Goal: Information Seeking & Learning: Learn about a topic

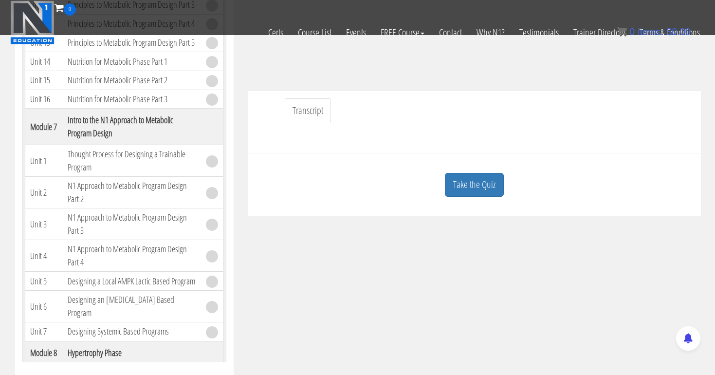
scroll to position [235, 0]
click at [468, 182] on link "Take the Quiz" at bounding box center [474, 184] width 59 height 24
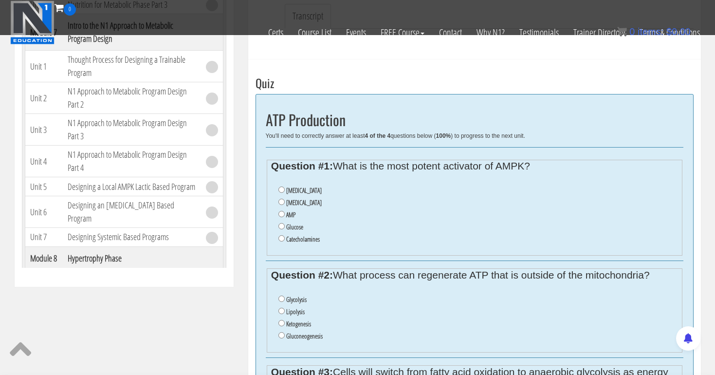
scroll to position [330, 0]
click at [280, 188] on input "Insulin" at bounding box center [282, 189] width 6 height 6
radio input "true"
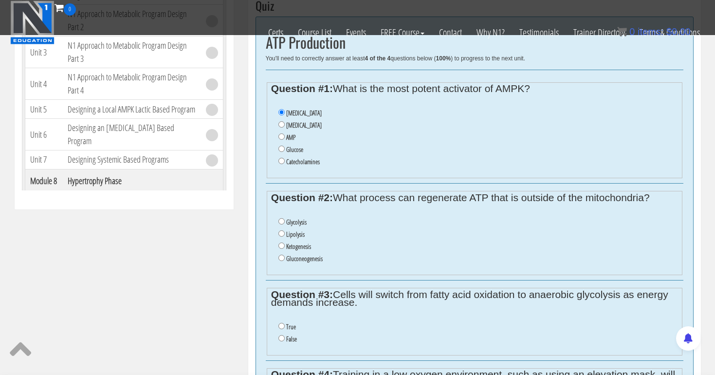
scroll to position [409, 0]
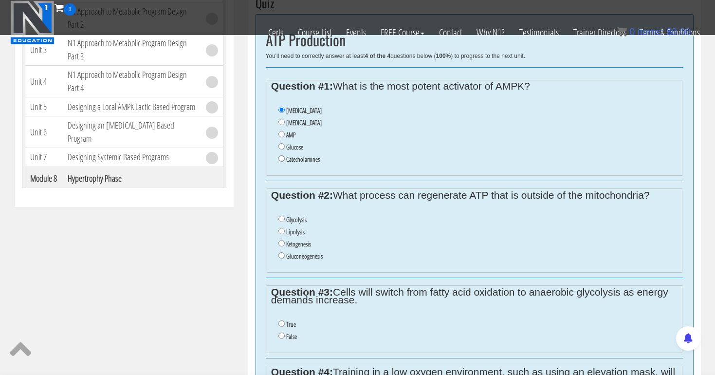
click at [280, 252] on input "Gluconeogenesis" at bounding box center [282, 255] width 6 height 6
radio input "true"
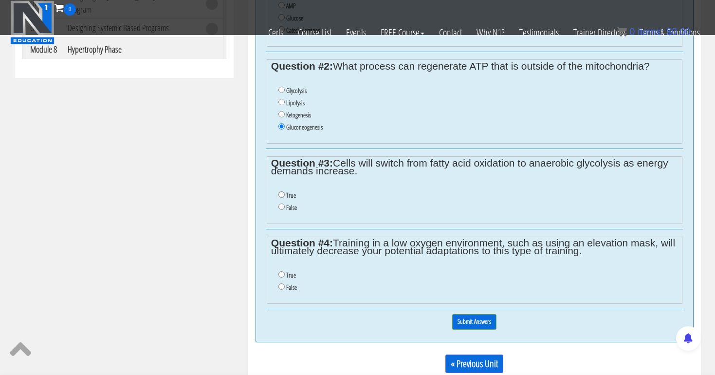
scroll to position [539, 0]
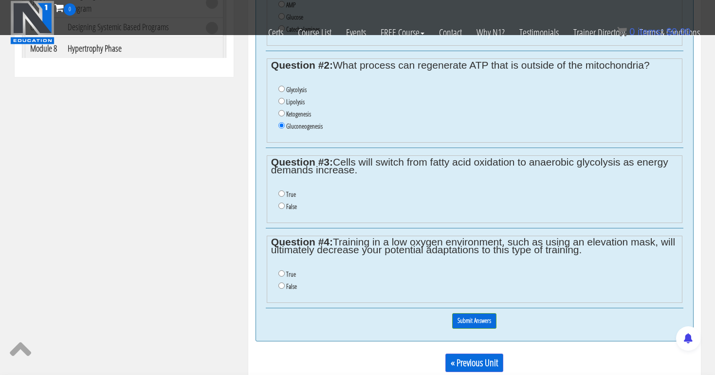
click at [280, 190] on input "True" at bounding box center [282, 193] width 6 height 6
radio input "true"
click at [281, 270] on input "True" at bounding box center [282, 273] width 6 height 6
radio input "true"
click at [473, 313] on input "Submit Answers" at bounding box center [474, 320] width 44 height 15
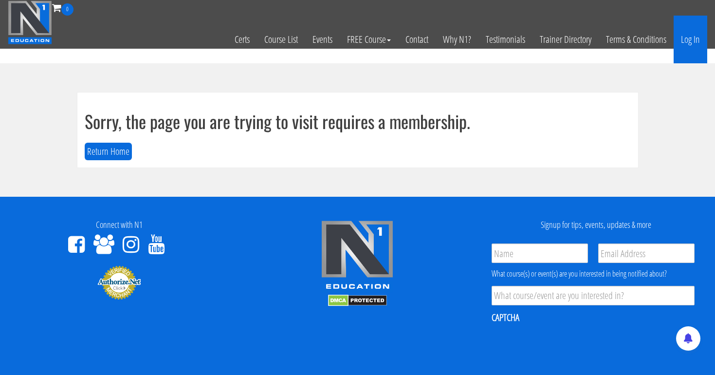
click at [693, 39] on link "Log In" at bounding box center [691, 40] width 34 height 48
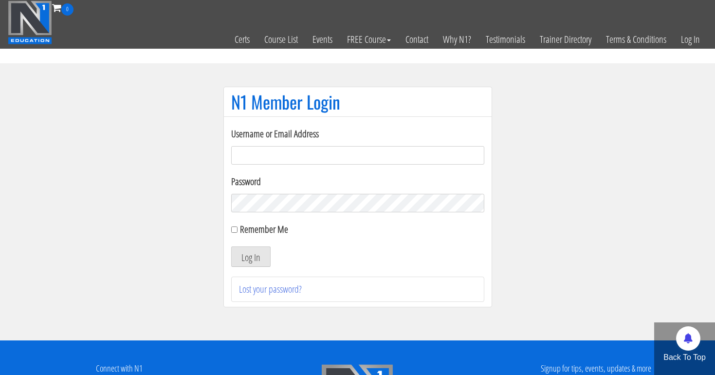
type input "tpweimar@me.com"
click at [250, 257] on button "Log In" at bounding box center [250, 256] width 39 height 20
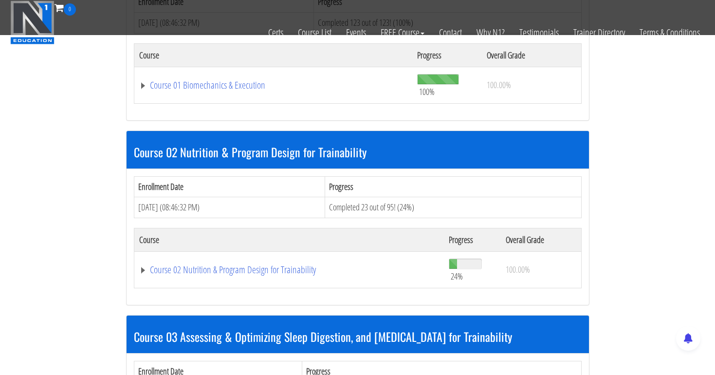
scroll to position [373, 0]
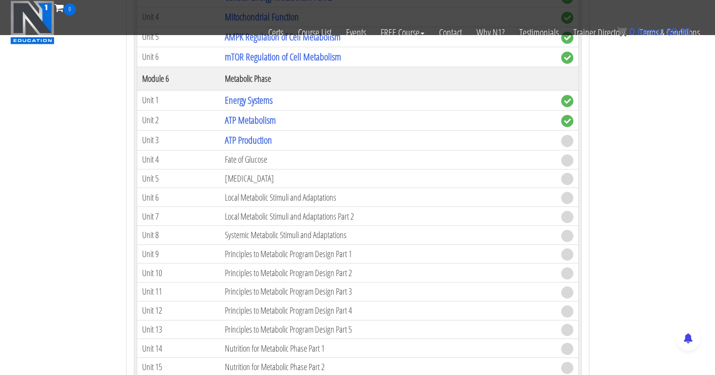
scroll to position [1138, 0]
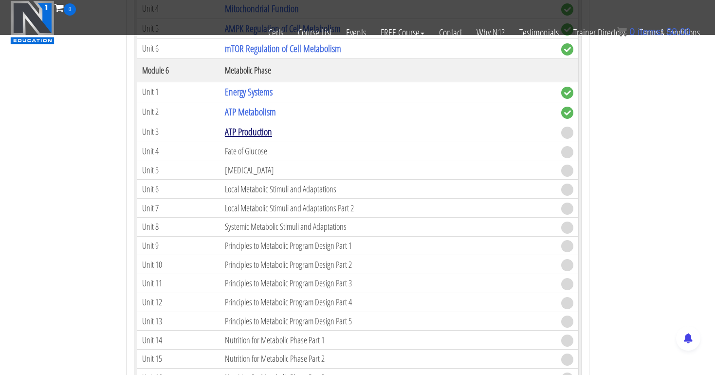
click at [261, 126] on link "ATP Production" at bounding box center [248, 131] width 47 height 13
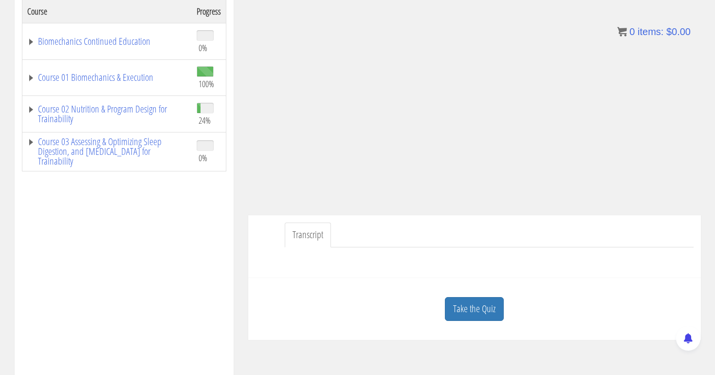
scroll to position [174, 0]
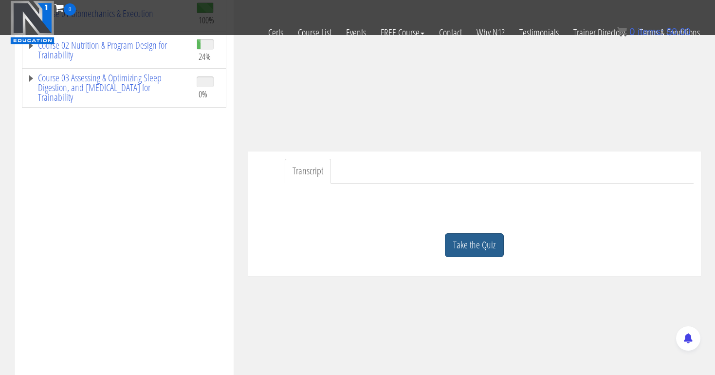
click at [478, 246] on link "Take the Quiz" at bounding box center [474, 245] width 59 height 24
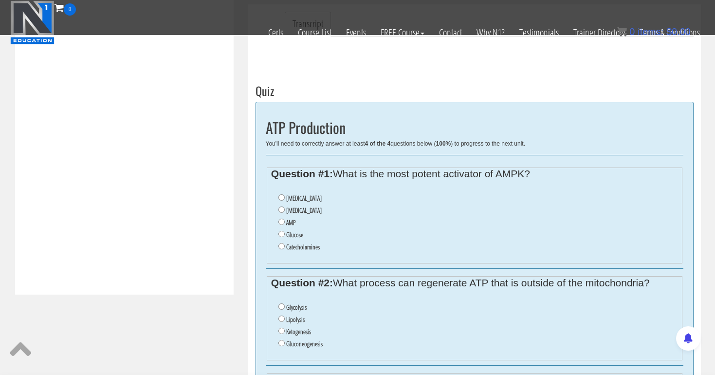
scroll to position [322, 0]
click at [280, 195] on input "Insulin" at bounding box center [282, 196] width 6 height 6
radio input "true"
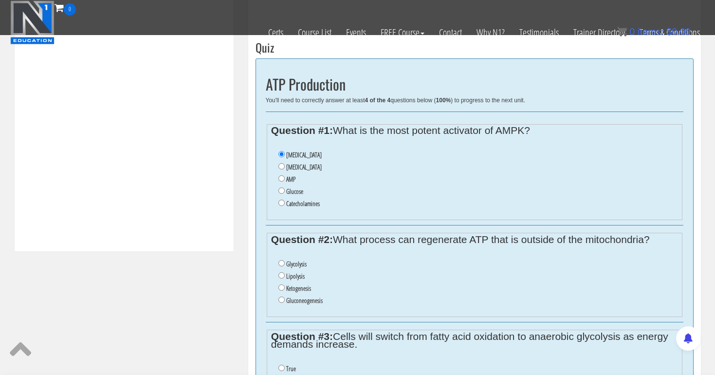
scroll to position [366, 0]
click at [280, 296] on input "Gluconeogenesis" at bounding box center [282, 299] width 6 height 6
radio input "true"
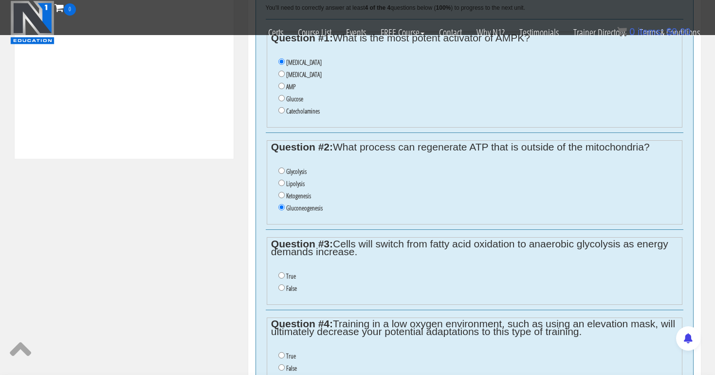
scroll to position [458, 0]
click at [281, 272] on input "True" at bounding box center [282, 275] width 6 height 6
radio input "true"
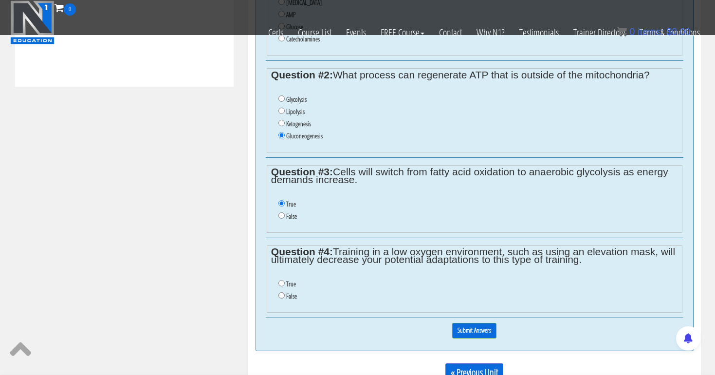
scroll to position [541, 0]
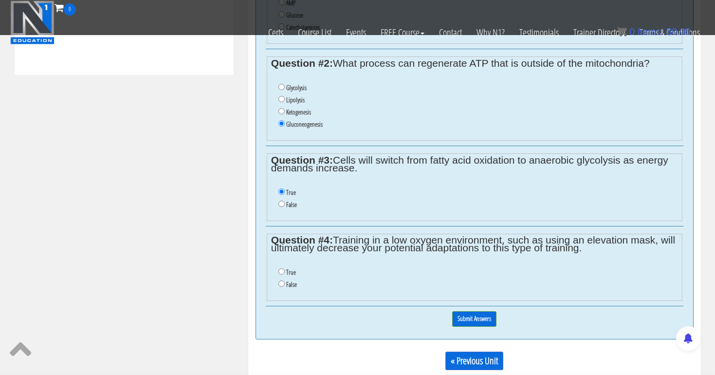
click at [280, 268] on input "True" at bounding box center [282, 271] width 6 height 6
radio input "true"
click at [478, 311] on input "Submit Answers" at bounding box center [474, 318] width 44 height 15
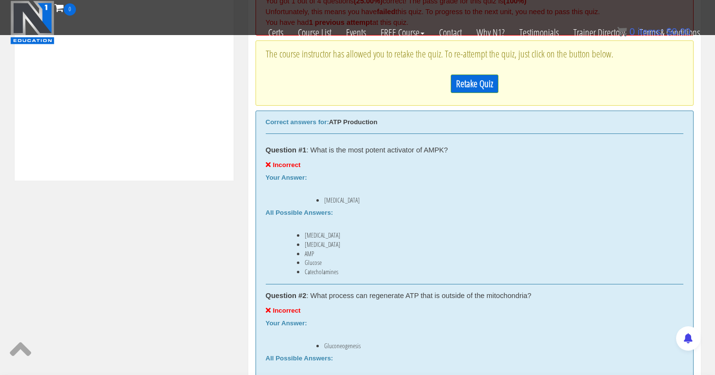
scroll to position [416, 0]
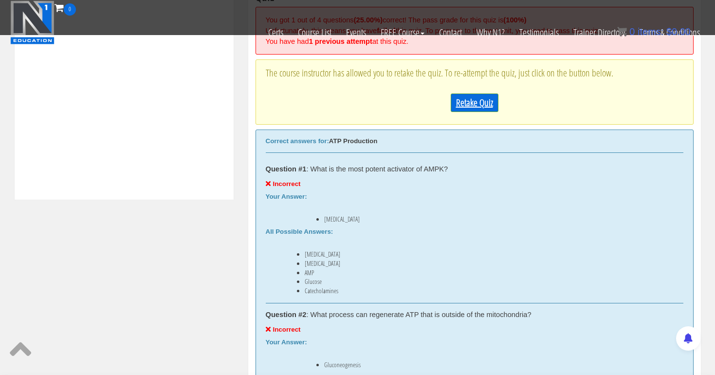
click at [472, 96] on link "Retake Quiz" at bounding box center [475, 102] width 48 height 19
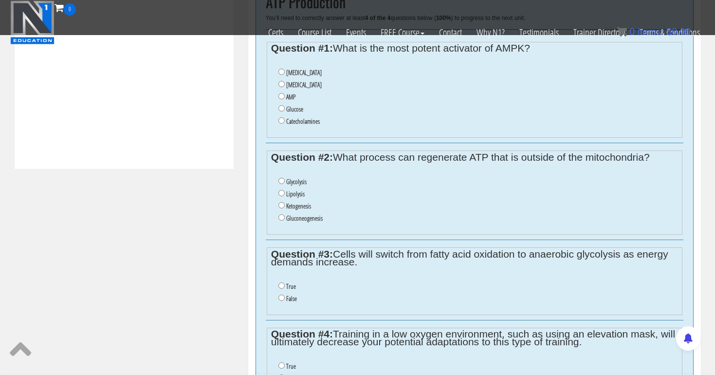
scroll to position [434, 0]
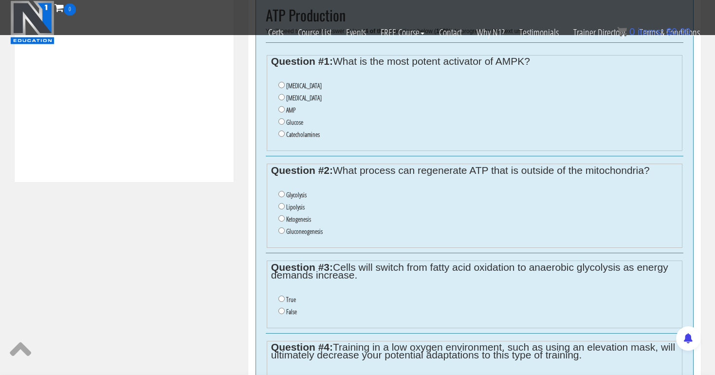
click at [280, 106] on input "AMP" at bounding box center [282, 109] width 6 height 6
radio input "true"
click at [280, 191] on input "Glycolysis" at bounding box center [282, 194] width 6 height 6
radio input "true"
click at [280, 308] on input "False" at bounding box center [282, 311] width 6 height 6
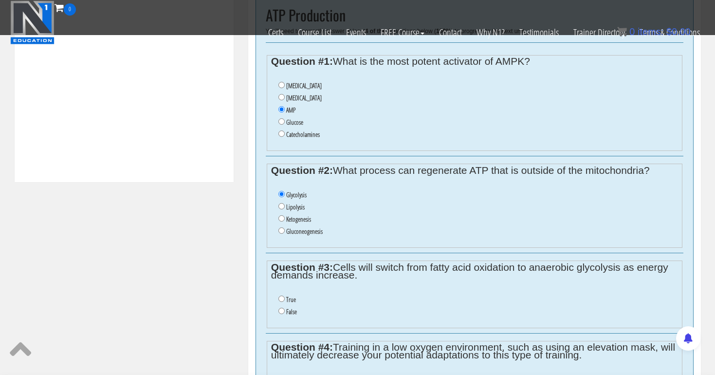
radio input "true"
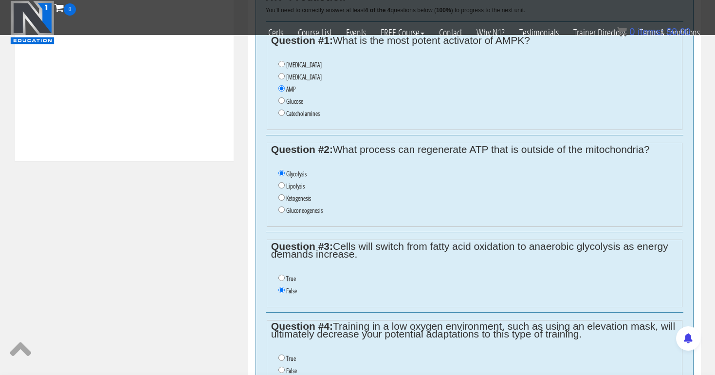
scroll to position [460, 0]
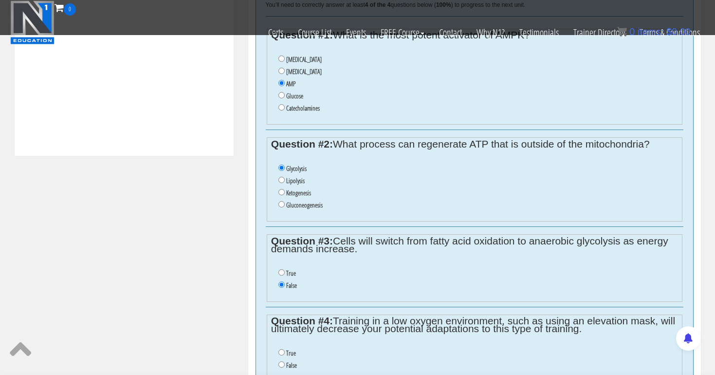
click at [280, 349] on input "True" at bounding box center [282, 352] width 6 height 6
radio input "true"
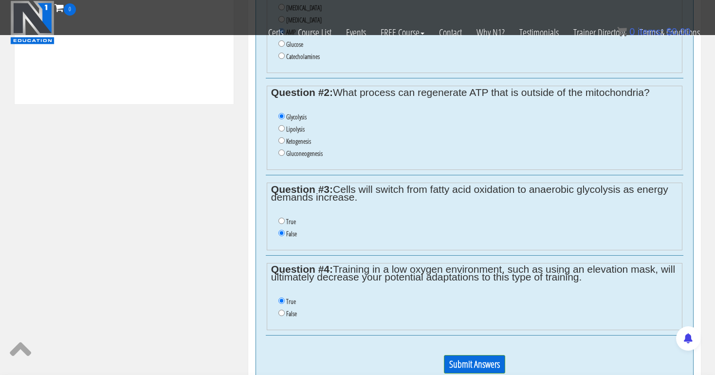
scroll to position [521, 0]
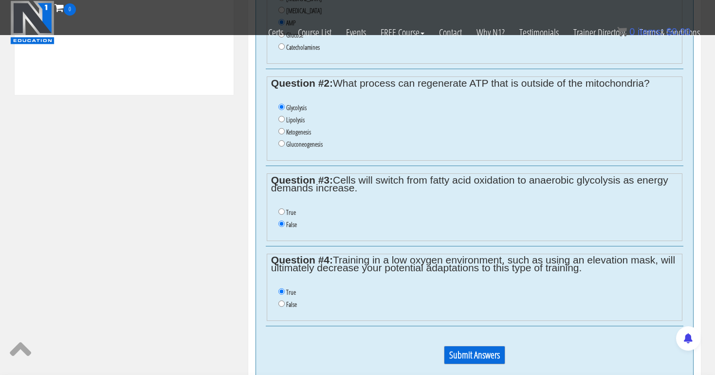
click at [456, 346] on input "Submit Answers" at bounding box center [474, 355] width 61 height 19
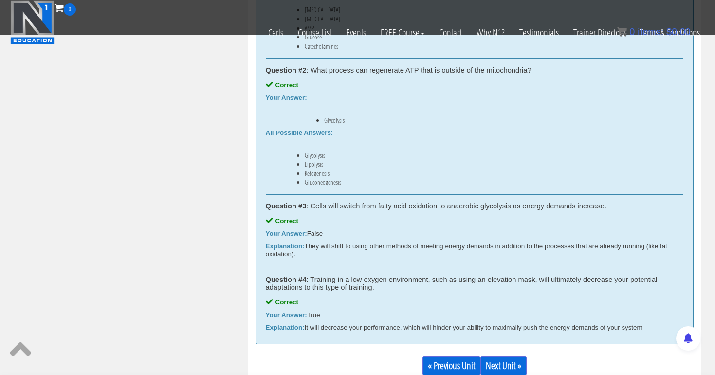
scroll to position [645, 0]
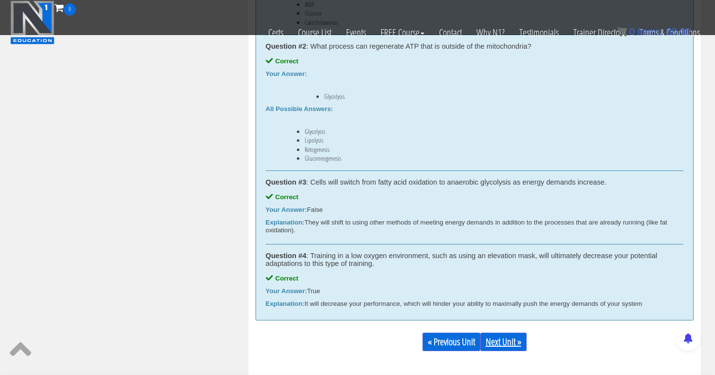
click at [512, 338] on link "Next Unit »" at bounding box center [504, 342] width 46 height 19
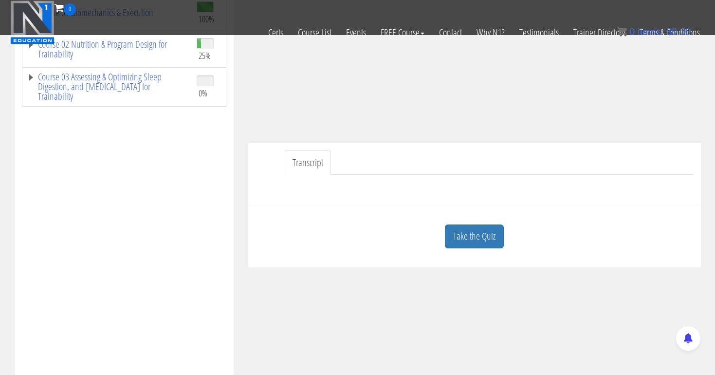
scroll to position [198, 0]
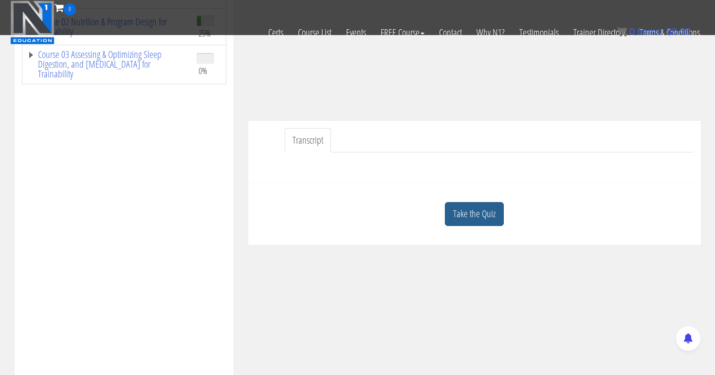
click at [485, 214] on link "Take the Quiz" at bounding box center [474, 214] width 59 height 24
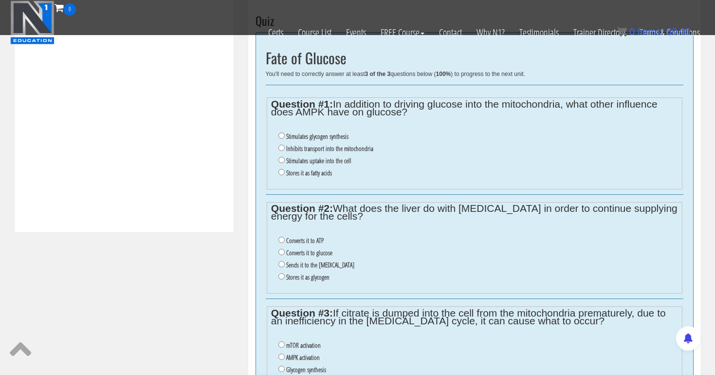
scroll to position [388, 0]
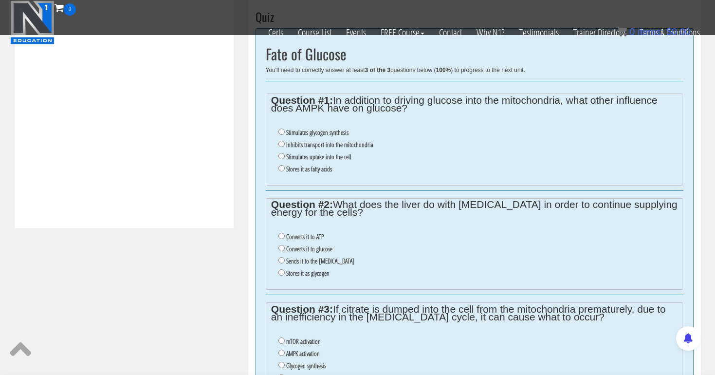
click at [280, 233] on input "Converts it to ATP" at bounding box center [282, 236] width 6 height 6
radio input "true"
click at [281, 165] on input "Stores it as fatty acids" at bounding box center [282, 168] width 6 height 6
radio input "true"
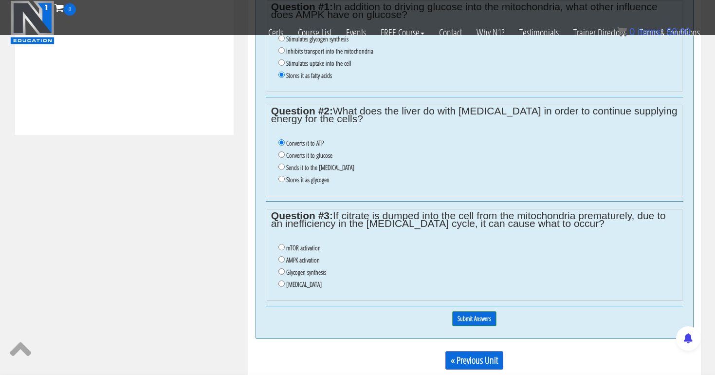
scroll to position [482, 0]
click at [283, 280] on input "Insulin resistance" at bounding box center [282, 283] width 6 height 6
radio input "true"
click at [483, 311] on input "Submit Answers" at bounding box center [474, 318] width 44 height 15
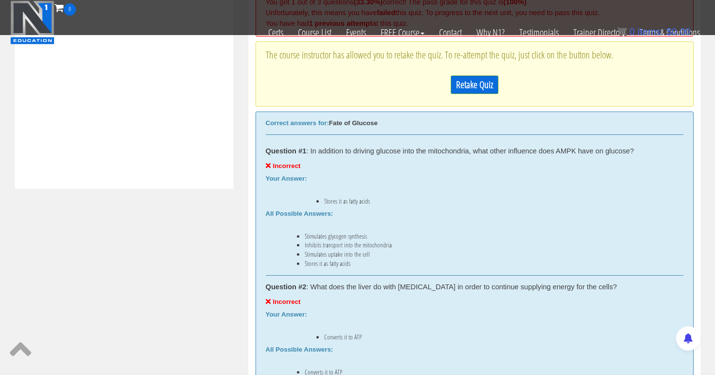
scroll to position [417, 0]
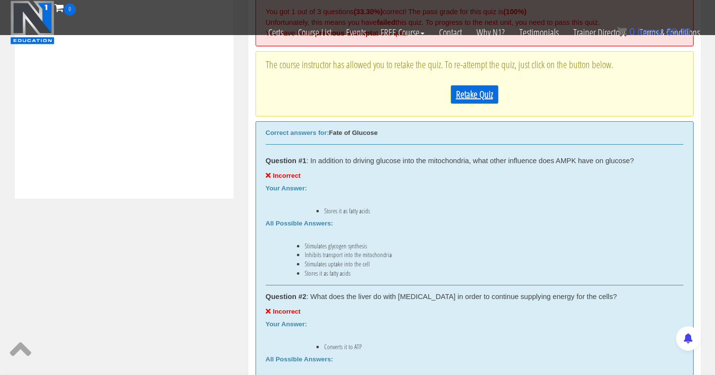
click at [482, 93] on link "Retake Quiz" at bounding box center [475, 94] width 48 height 19
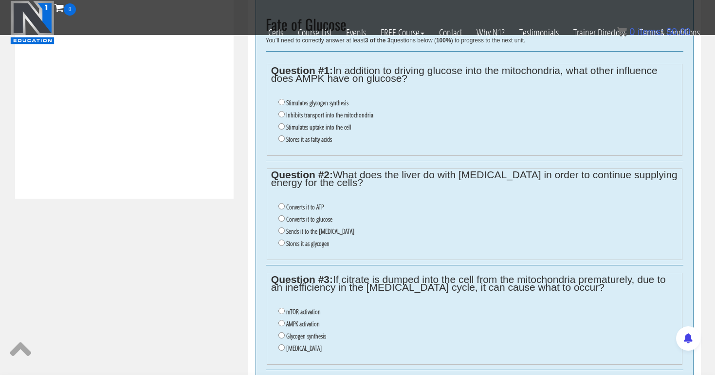
click at [280, 344] on input "Insulin resistance" at bounding box center [282, 347] width 6 height 6
radio input "true"
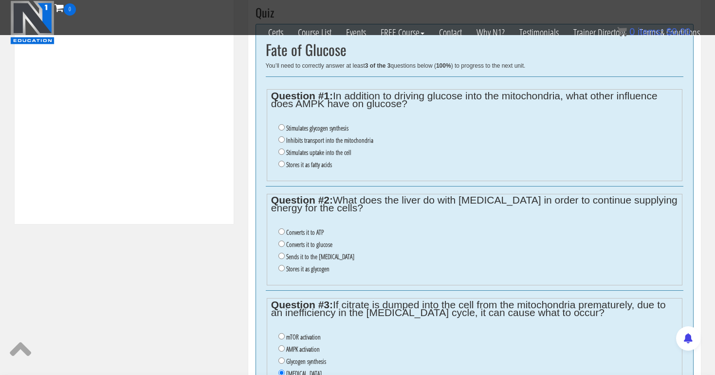
scroll to position [383, 0]
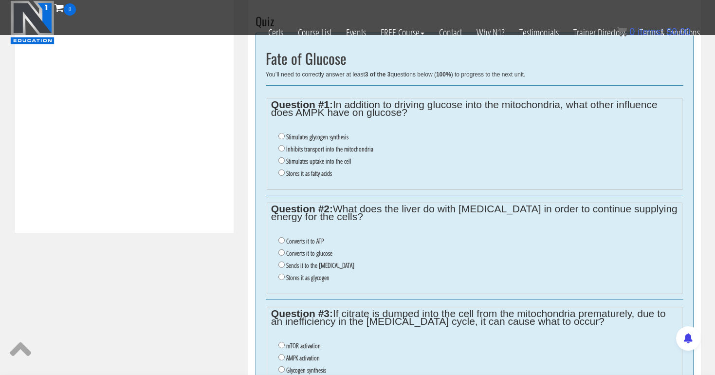
click at [279, 133] on input "Stimulates glycogen synthesis" at bounding box center [282, 136] width 6 height 6
radio input "true"
click at [281, 249] on input "Converts it to glucose" at bounding box center [282, 252] width 6 height 6
radio input "true"
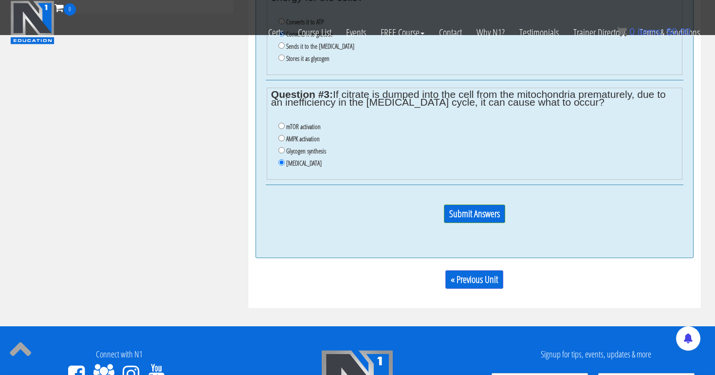
scroll to position [610, 0]
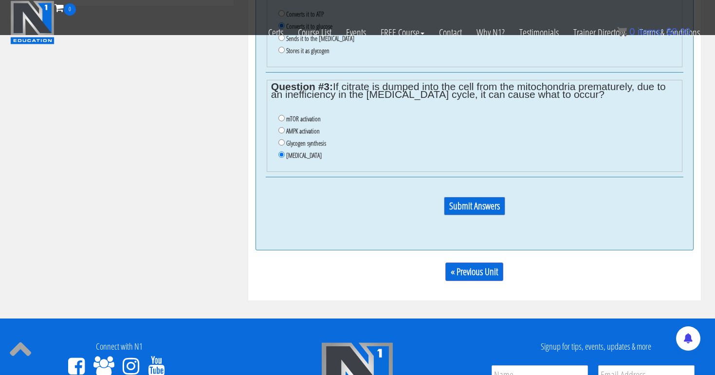
click at [478, 197] on input "Submit Answers" at bounding box center [474, 206] width 61 height 19
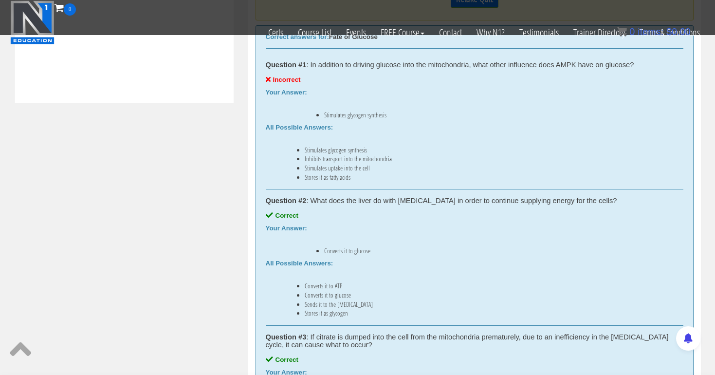
scroll to position [434, 0]
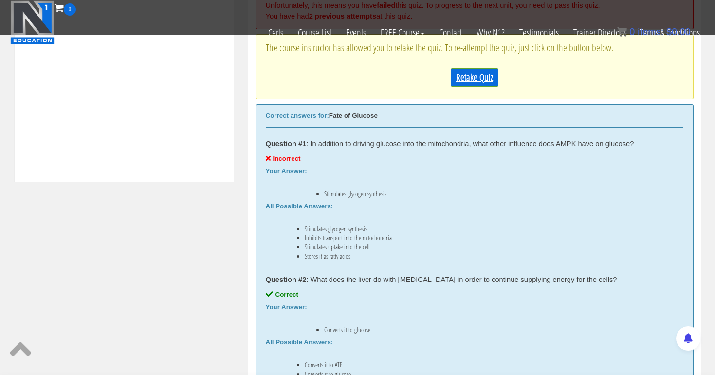
click at [469, 77] on link "Retake Quiz" at bounding box center [475, 77] width 48 height 19
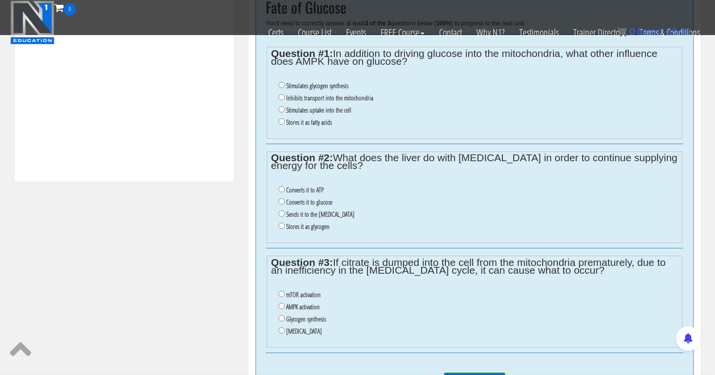
click at [324, 106] on label "Stimulates uptake into the cell" at bounding box center [318, 110] width 65 height 8
click at [285, 106] on input "Stimulates uptake into the cell" at bounding box center [282, 109] width 6 height 6
radio input "true"
click at [303, 198] on label "Converts it to glucose" at bounding box center [309, 202] width 46 height 8
click at [285, 198] on input "Converts it to glucose" at bounding box center [282, 201] width 6 height 6
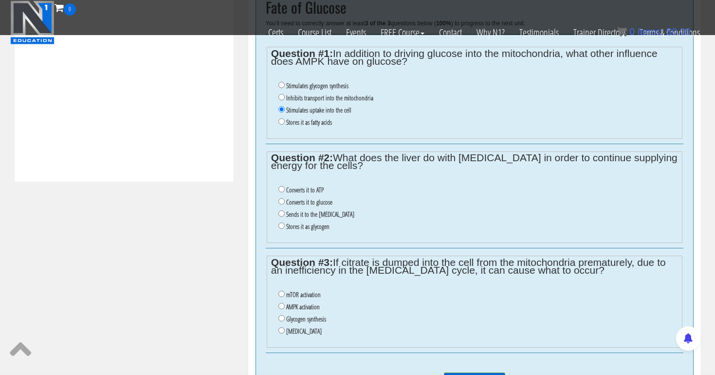
radio input "true"
click at [298, 327] on label "Insulin resistance" at bounding box center [304, 331] width 36 height 8
click at [285, 327] on input "Insulin resistance" at bounding box center [282, 330] width 6 height 6
radio input "true"
click at [474, 373] on input "Submit Answers" at bounding box center [474, 382] width 61 height 19
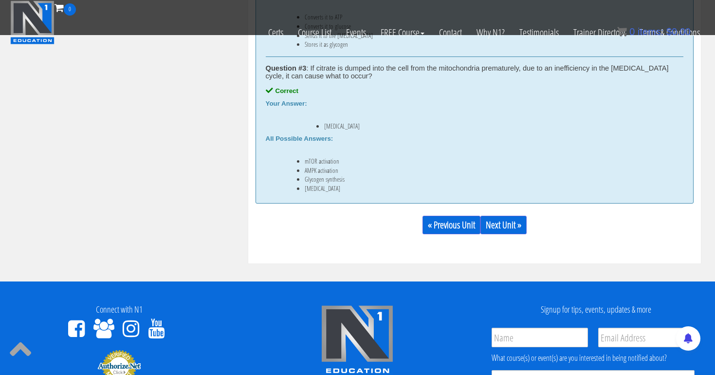
scroll to position [744, 0]
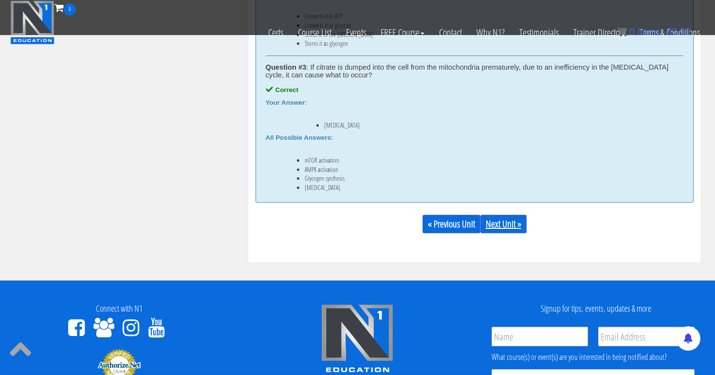
click at [499, 222] on link "Next Unit »" at bounding box center [504, 224] width 46 height 19
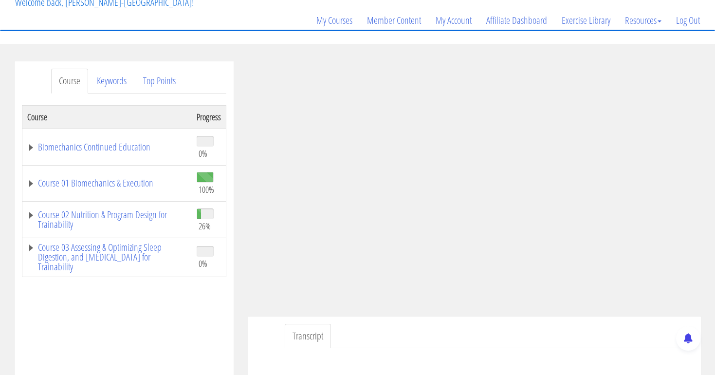
scroll to position [96, 0]
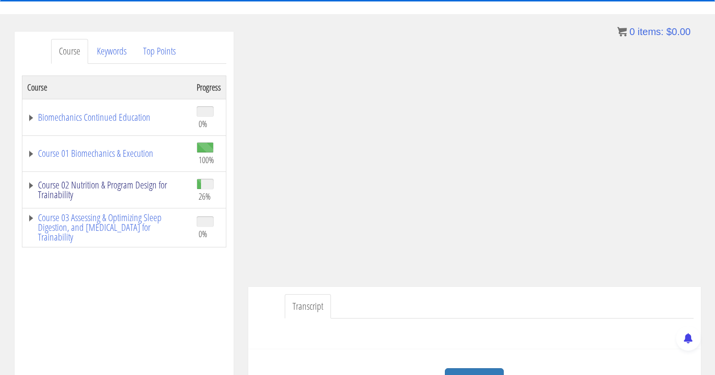
click at [135, 189] on link "Course 02 Nutrition & Program Design for Trainability" at bounding box center [107, 189] width 160 height 19
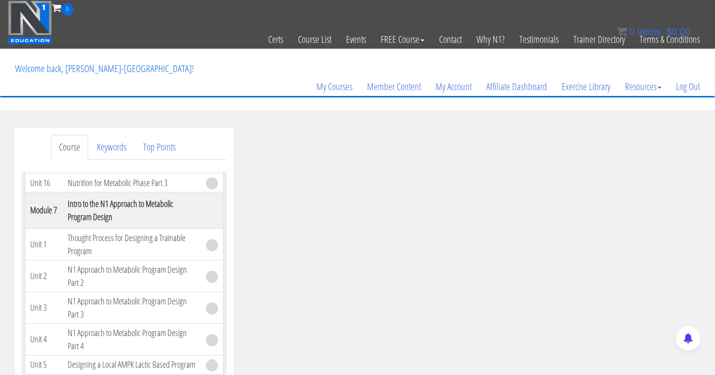
scroll to position [1011, 0]
